Goal: Transaction & Acquisition: Purchase product/service

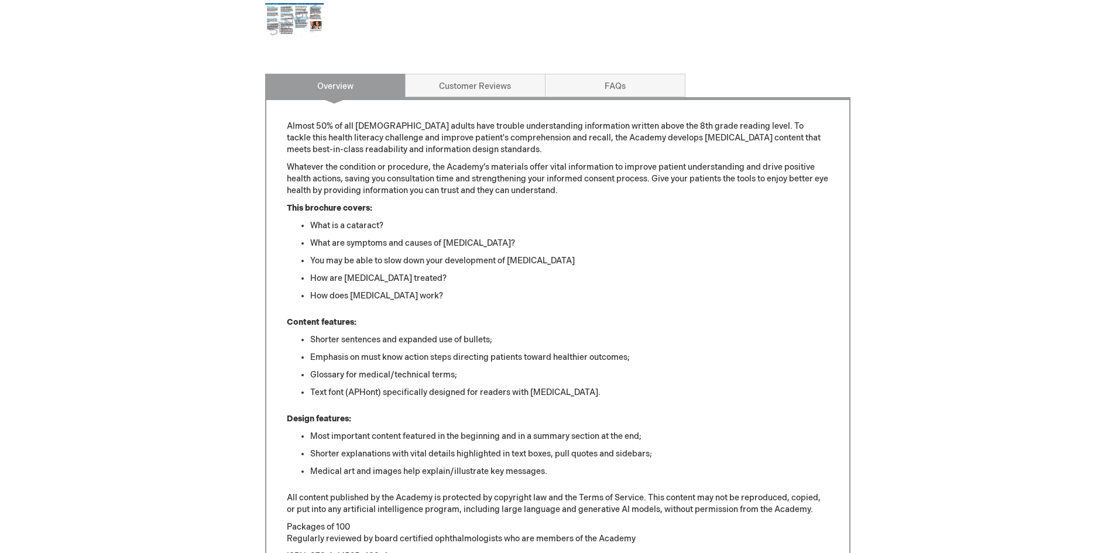
scroll to position [351, 0]
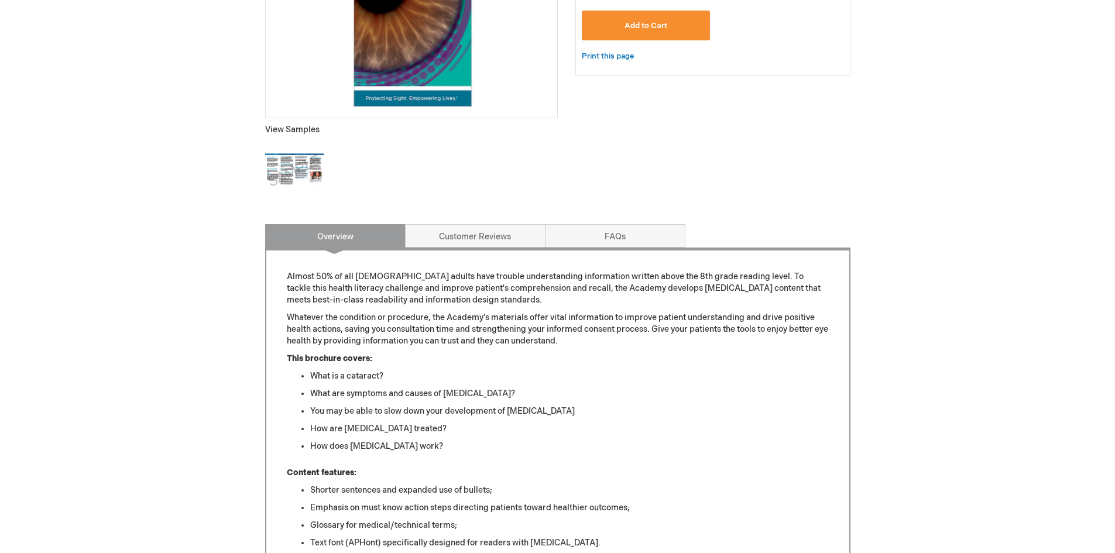
click at [307, 161] on img at bounding box center [294, 171] width 59 height 59
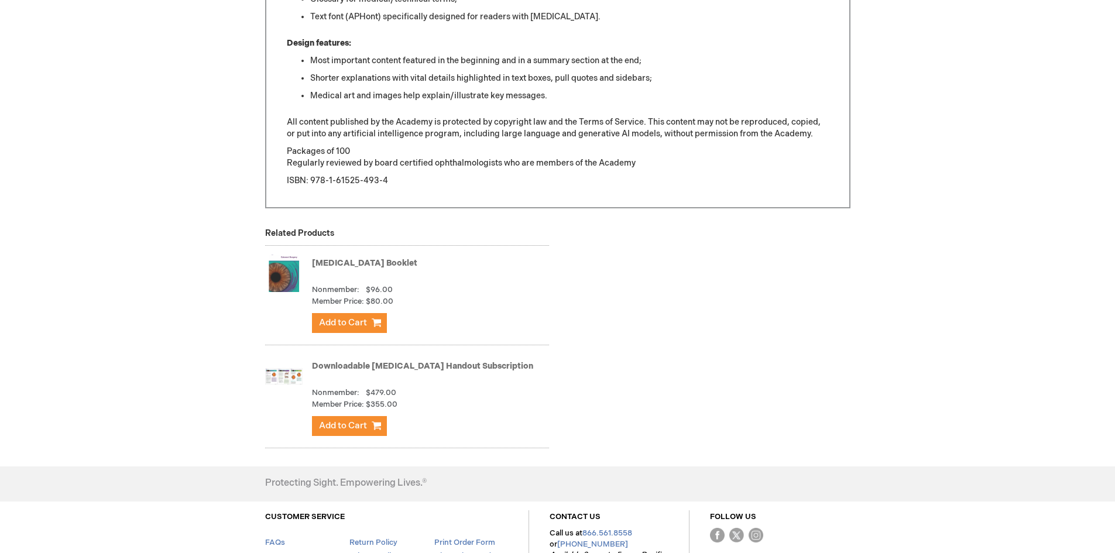
scroll to position [878, 0]
click at [474, 365] on link "Downloadable [MEDICAL_DATA] Handout Subscription" at bounding box center [422, 366] width 221 height 10
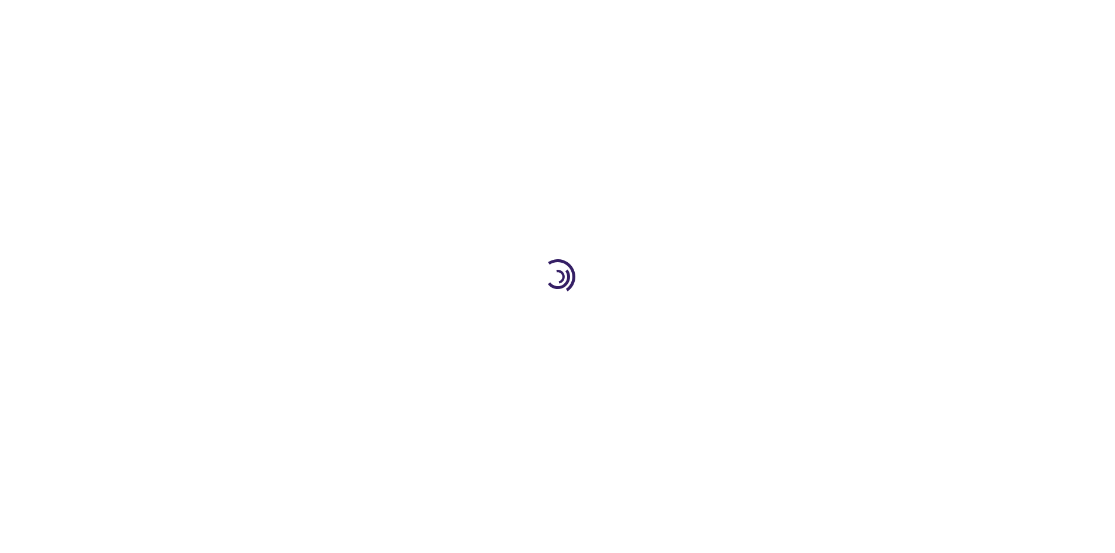
type input "1"
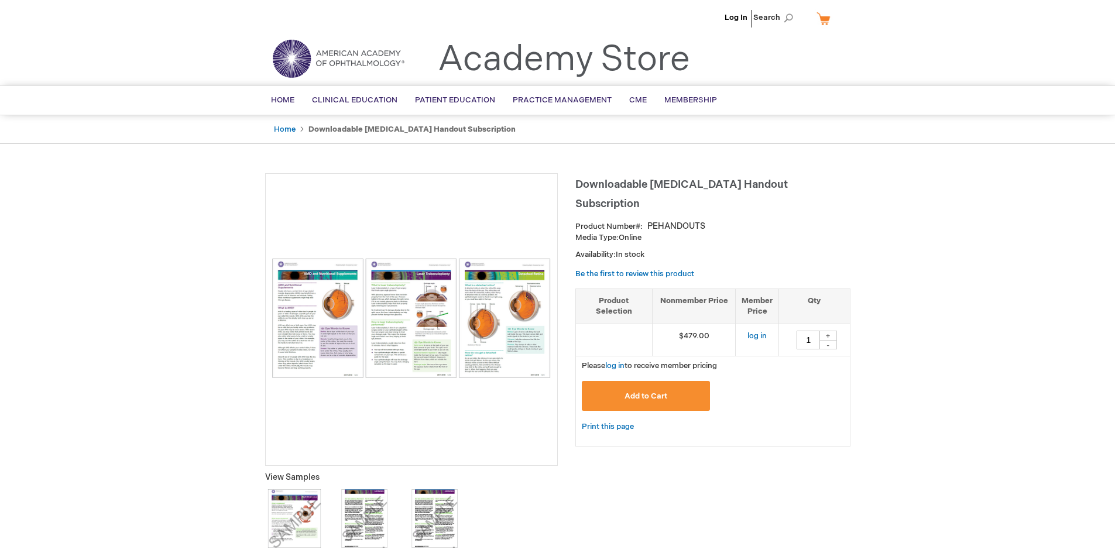
click at [337, 328] on img at bounding box center [412, 318] width 280 height 120
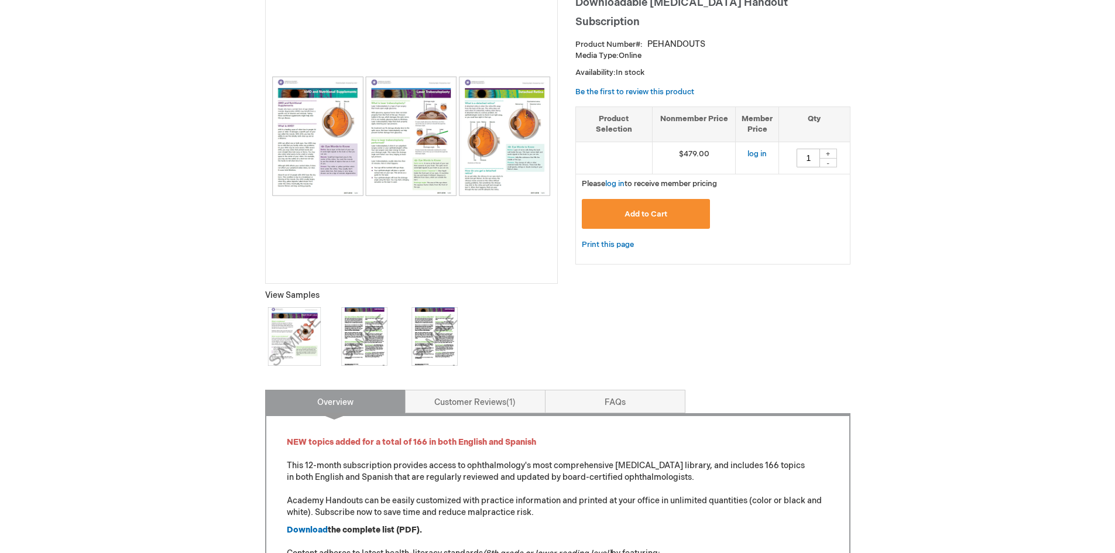
scroll to position [176, 0]
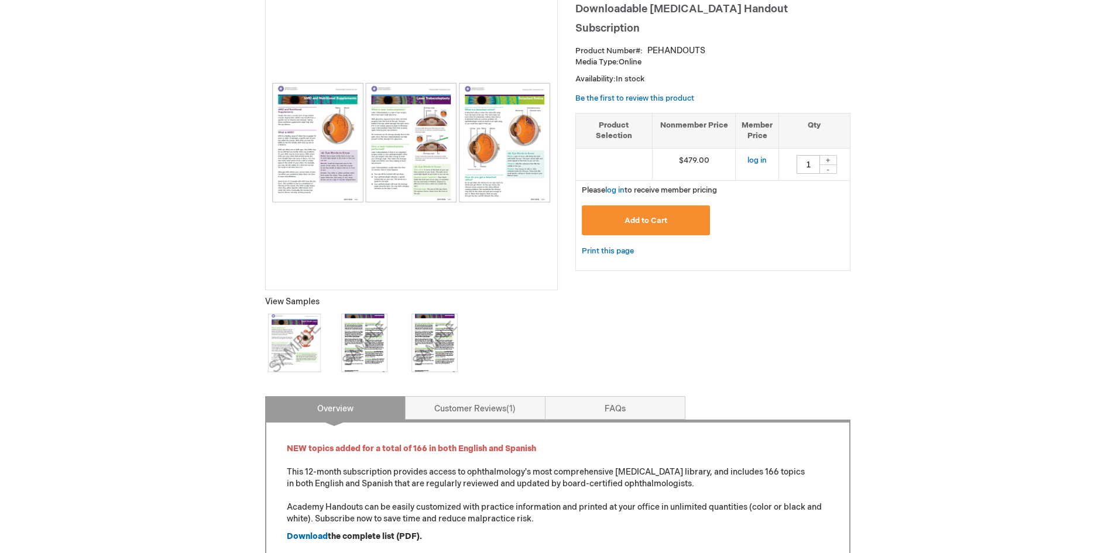
click at [481, 157] on img at bounding box center [412, 143] width 280 height 120
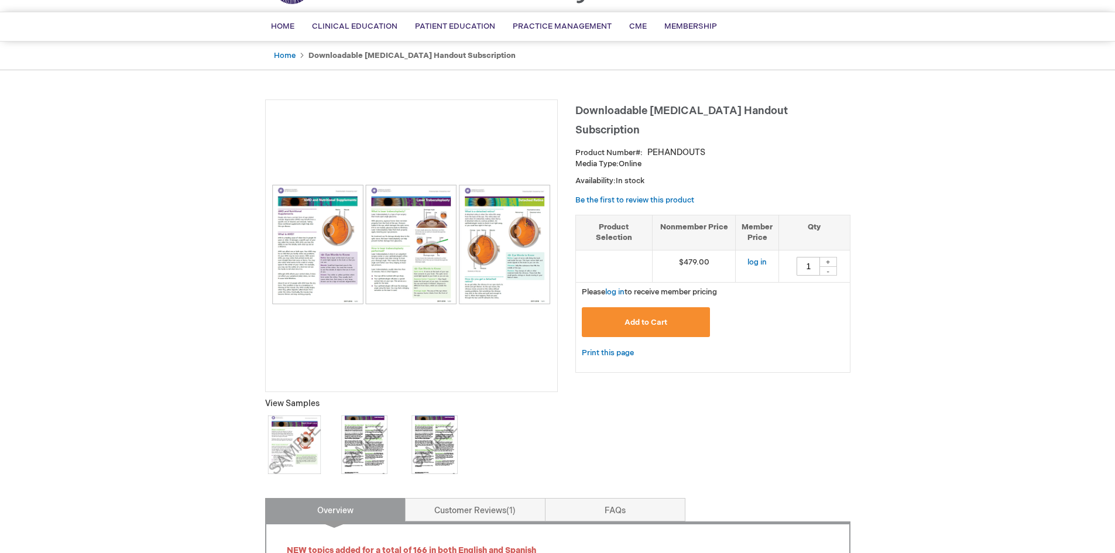
scroll to position [59, 0]
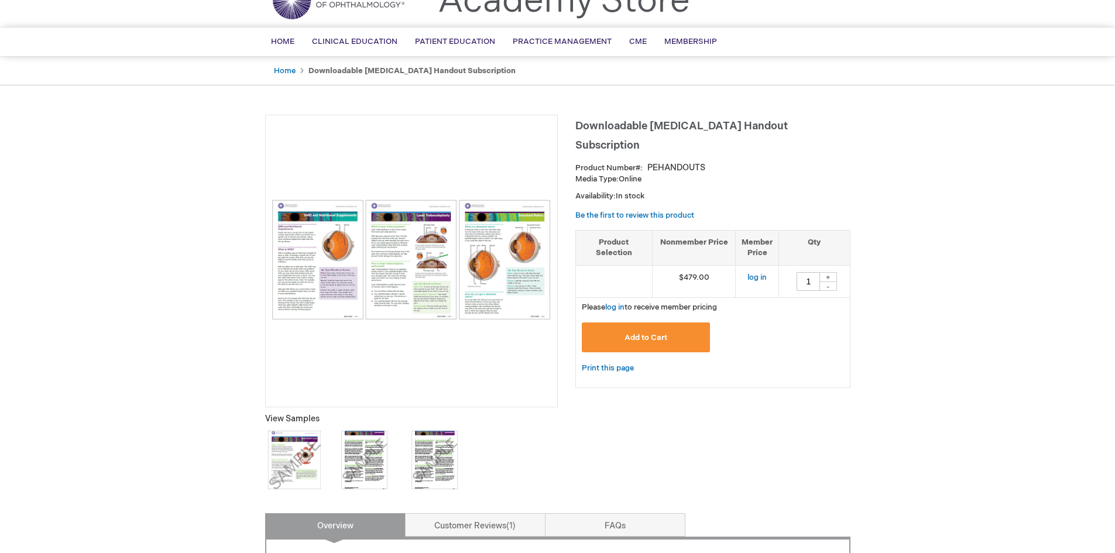
click at [412, 236] on img at bounding box center [412, 260] width 280 height 120
